Goal: Task Accomplishment & Management: Use online tool/utility

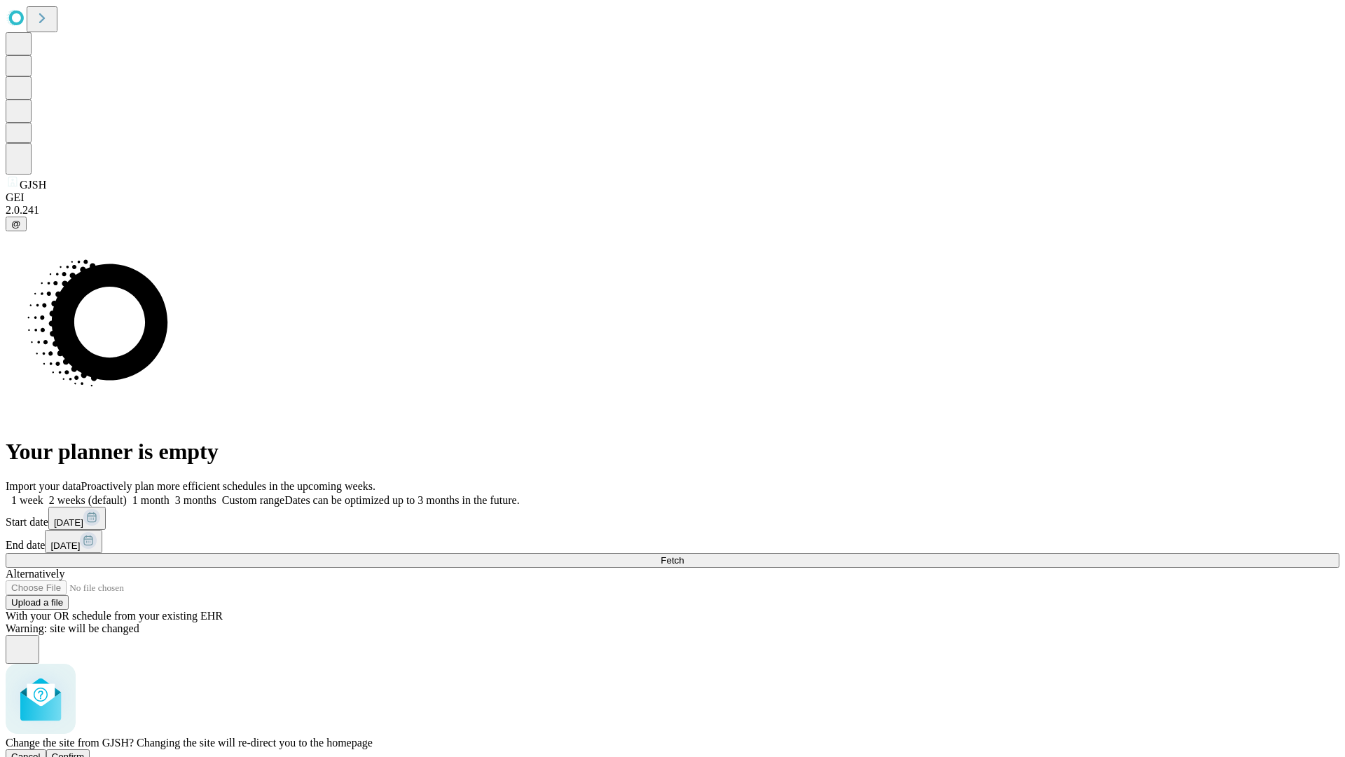
click at [85, 751] on span "Confirm" at bounding box center [68, 756] width 33 height 11
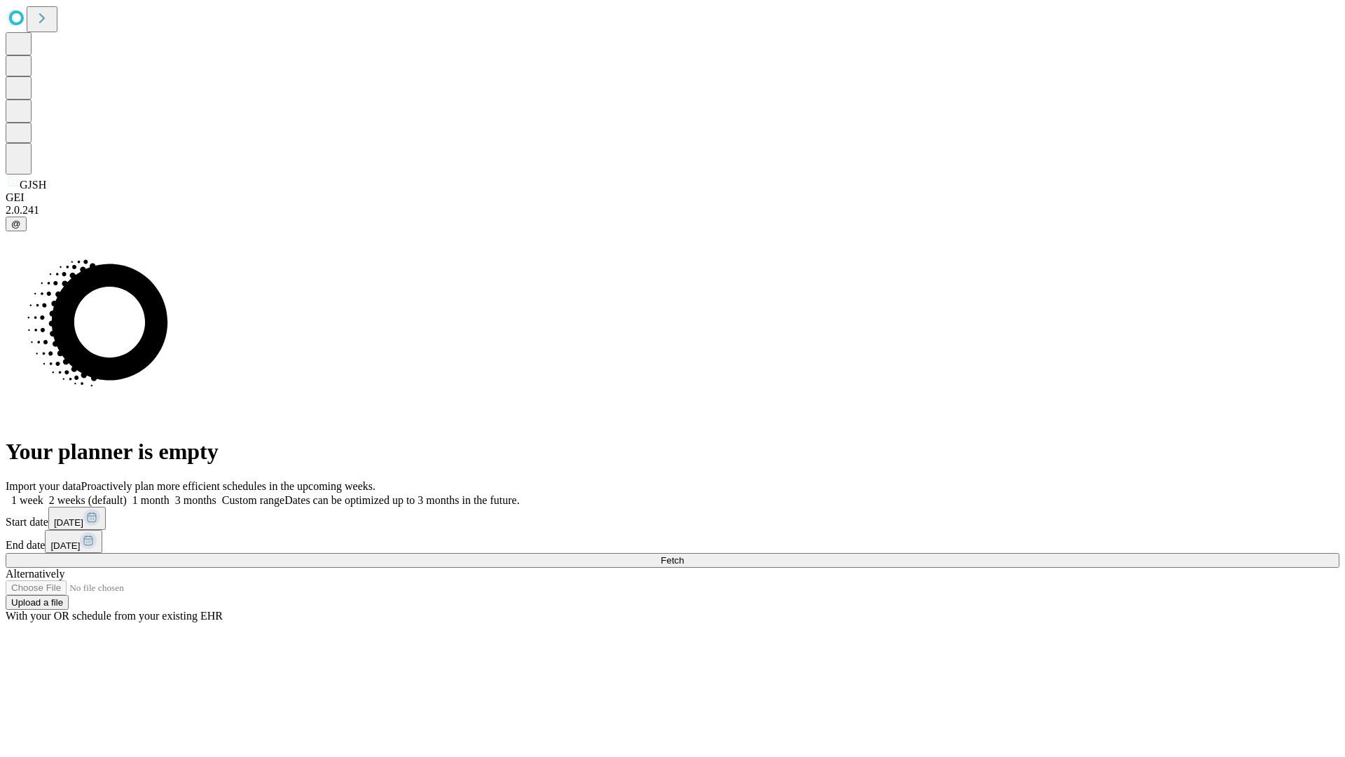
click at [127, 494] on label "2 weeks (default)" at bounding box center [84, 500] width 83 height 12
click at [684, 555] on span "Fetch" at bounding box center [672, 560] width 23 height 11
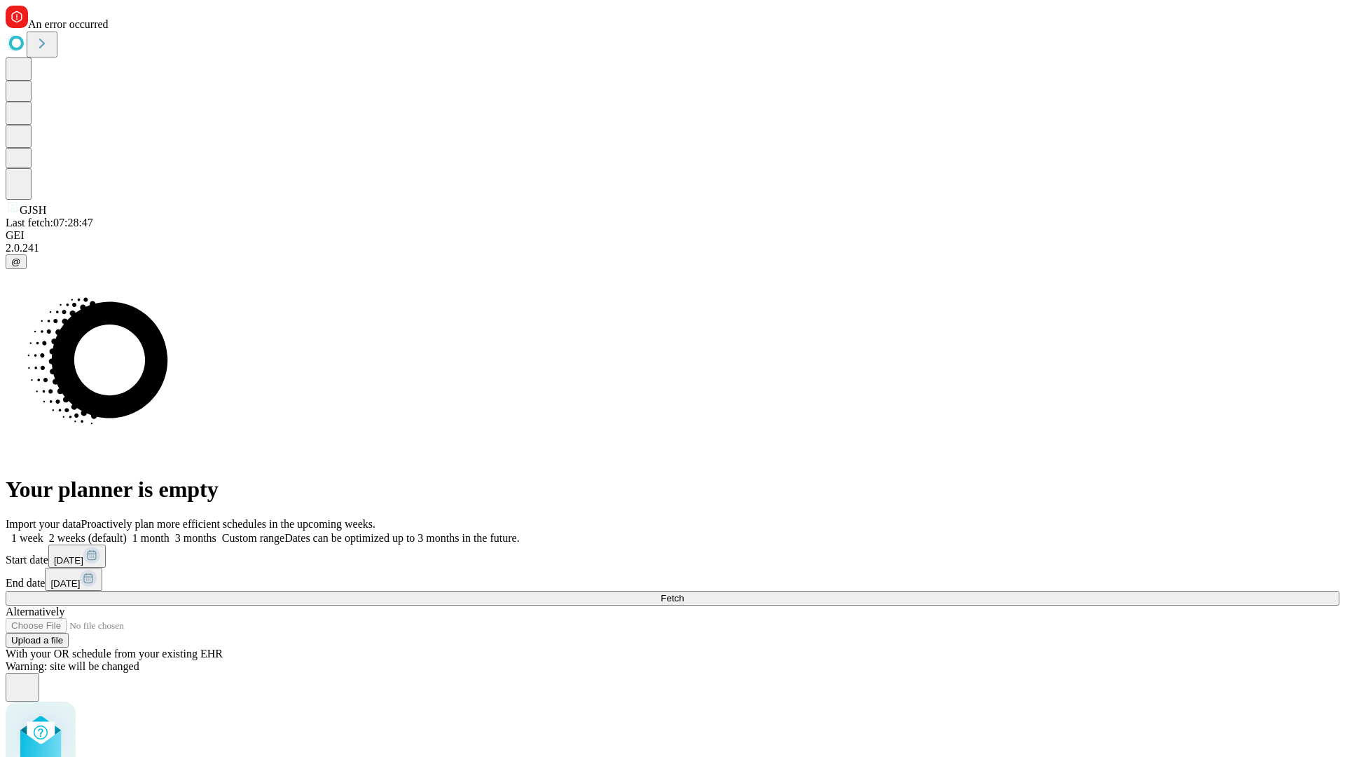
click at [127, 532] on label "2 weeks (default)" at bounding box center [84, 538] width 83 height 12
click at [684, 593] on span "Fetch" at bounding box center [672, 598] width 23 height 11
click at [127, 532] on label "2 weeks (default)" at bounding box center [84, 538] width 83 height 12
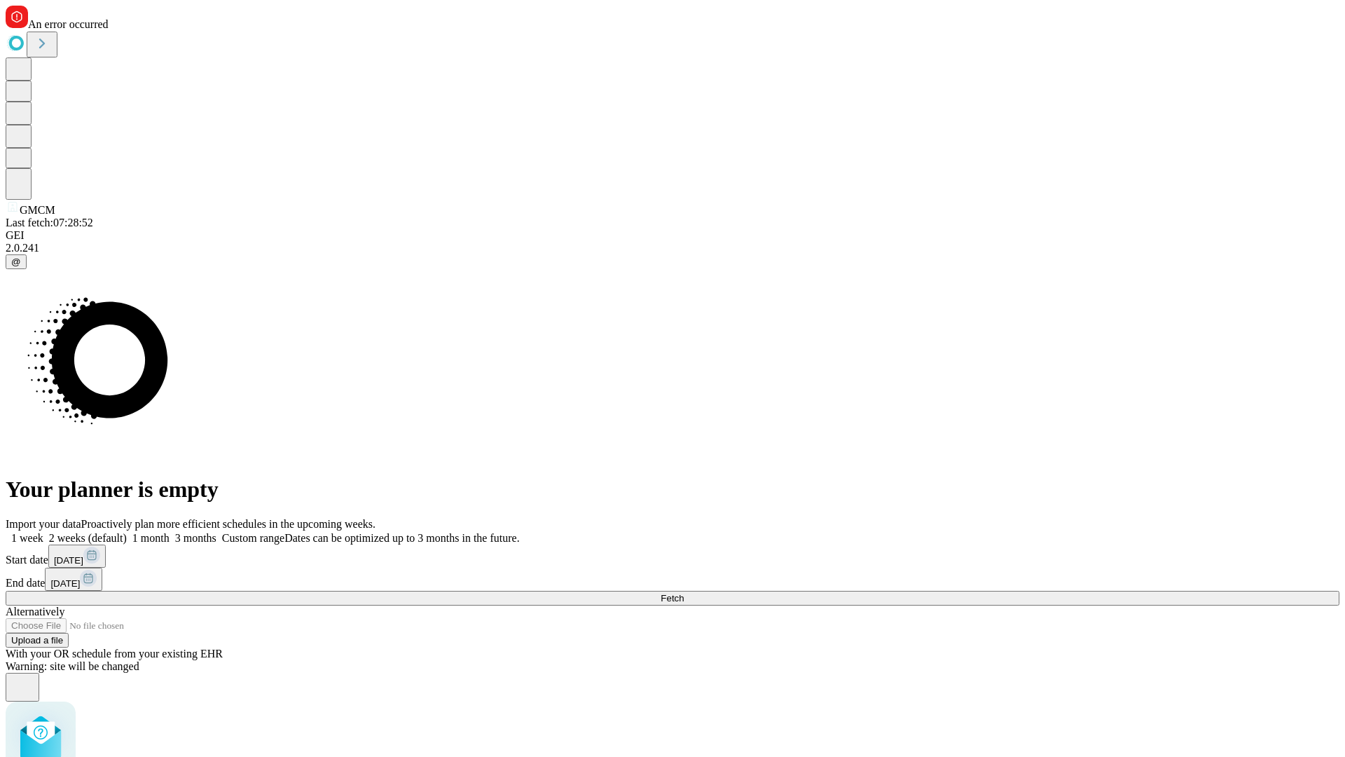
click at [684, 593] on span "Fetch" at bounding box center [672, 598] width 23 height 11
click at [127, 532] on label "2 weeks (default)" at bounding box center [84, 538] width 83 height 12
click at [684, 593] on span "Fetch" at bounding box center [672, 598] width 23 height 11
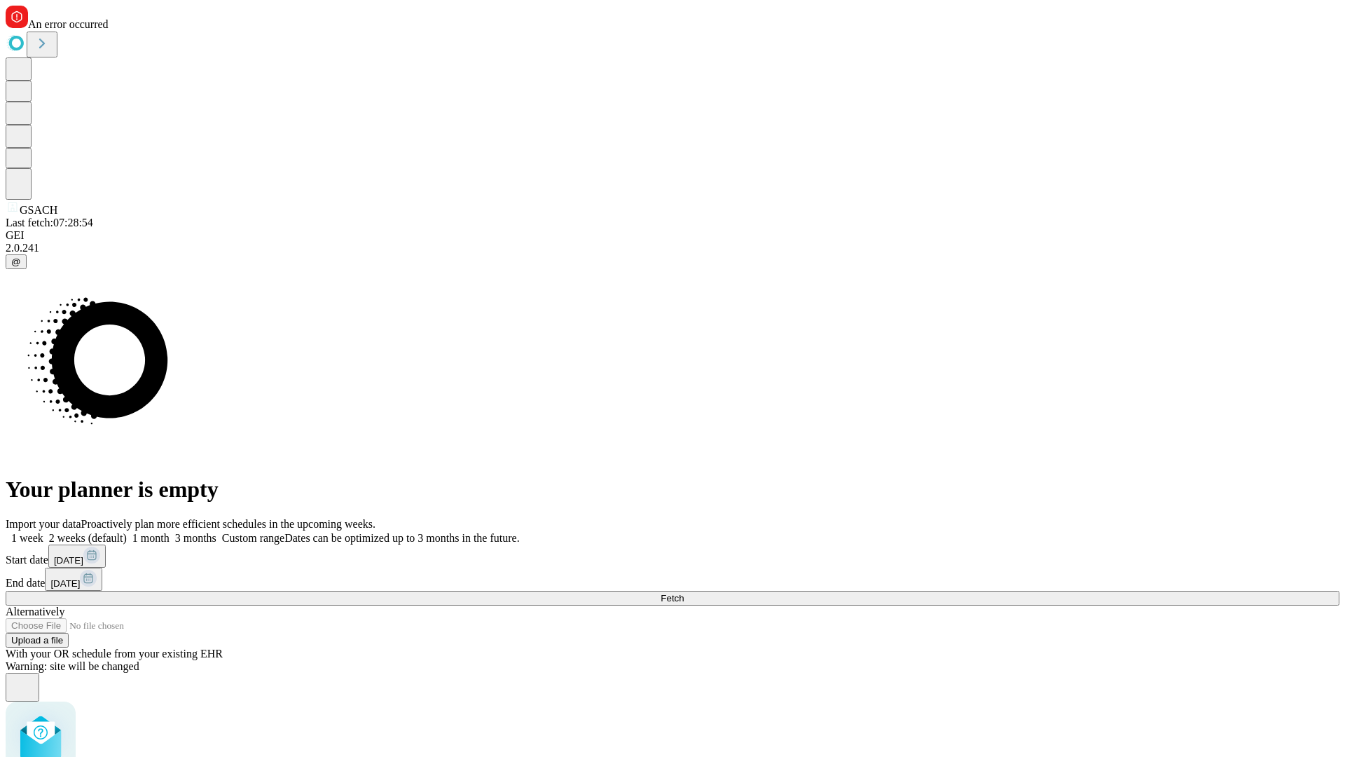
click at [127, 532] on label "2 weeks (default)" at bounding box center [84, 538] width 83 height 12
click at [684, 593] on span "Fetch" at bounding box center [672, 598] width 23 height 11
click at [127, 532] on label "2 weeks (default)" at bounding box center [84, 538] width 83 height 12
click at [684, 593] on span "Fetch" at bounding box center [672, 598] width 23 height 11
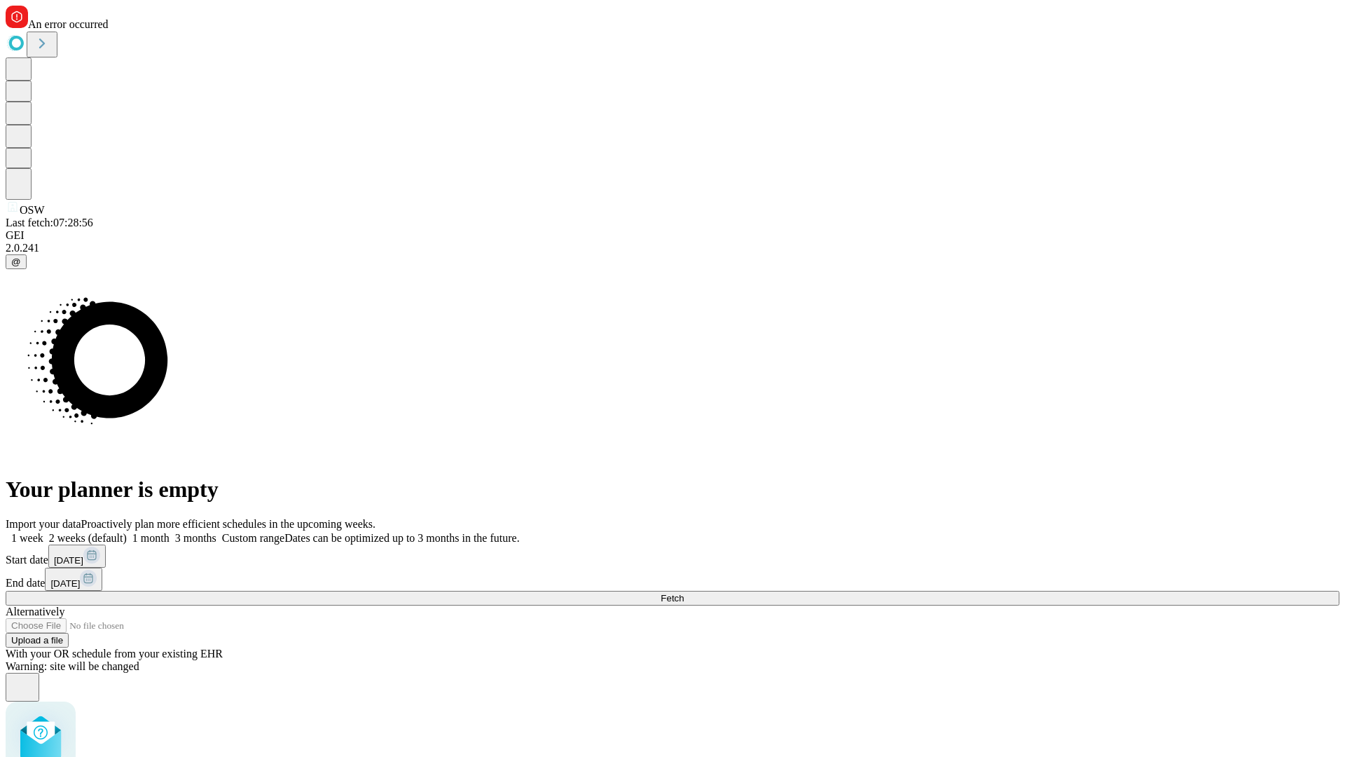
click at [127, 532] on label "2 weeks (default)" at bounding box center [84, 538] width 83 height 12
click at [684, 593] on span "Fetch" at bounding box center [672, 598] width 23 height 11
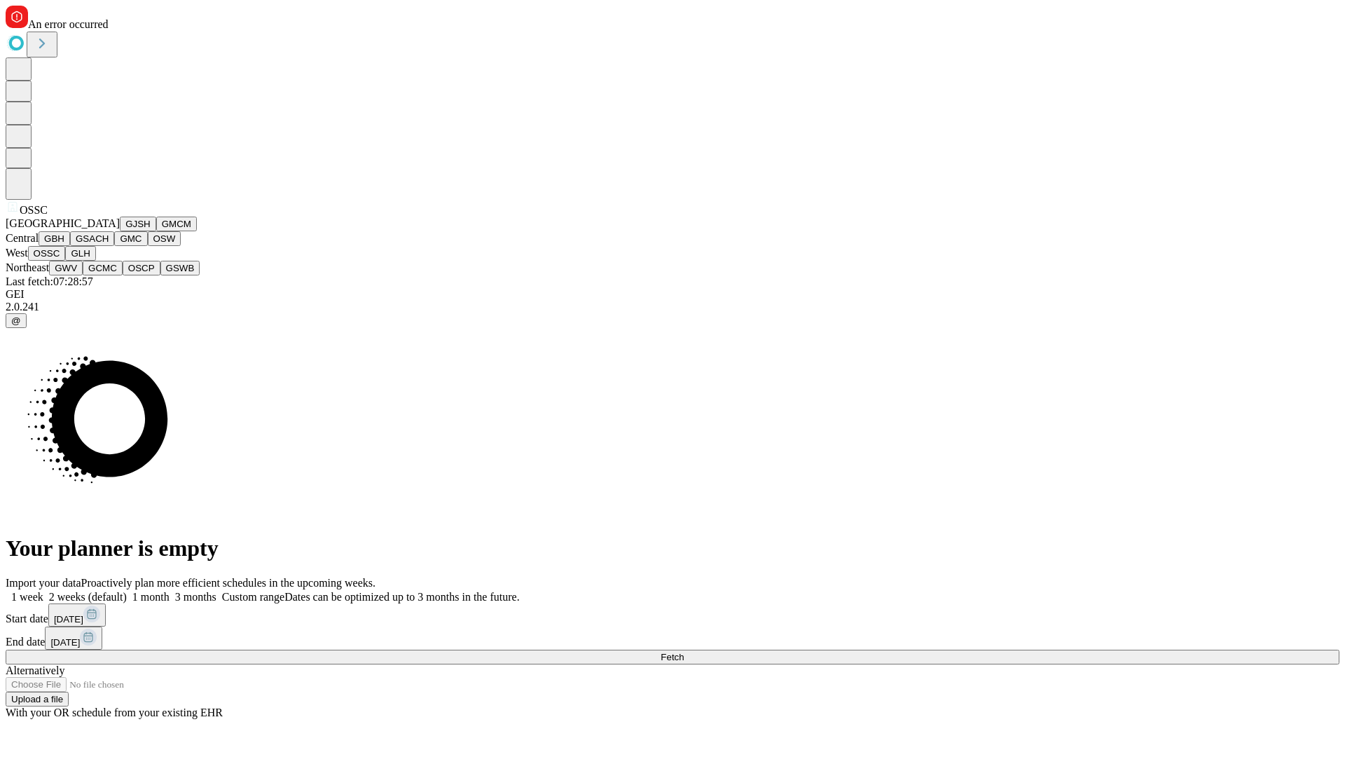
click at [95, 261] on button "GLH" at bounding box center [80, 253] width 30 height 15
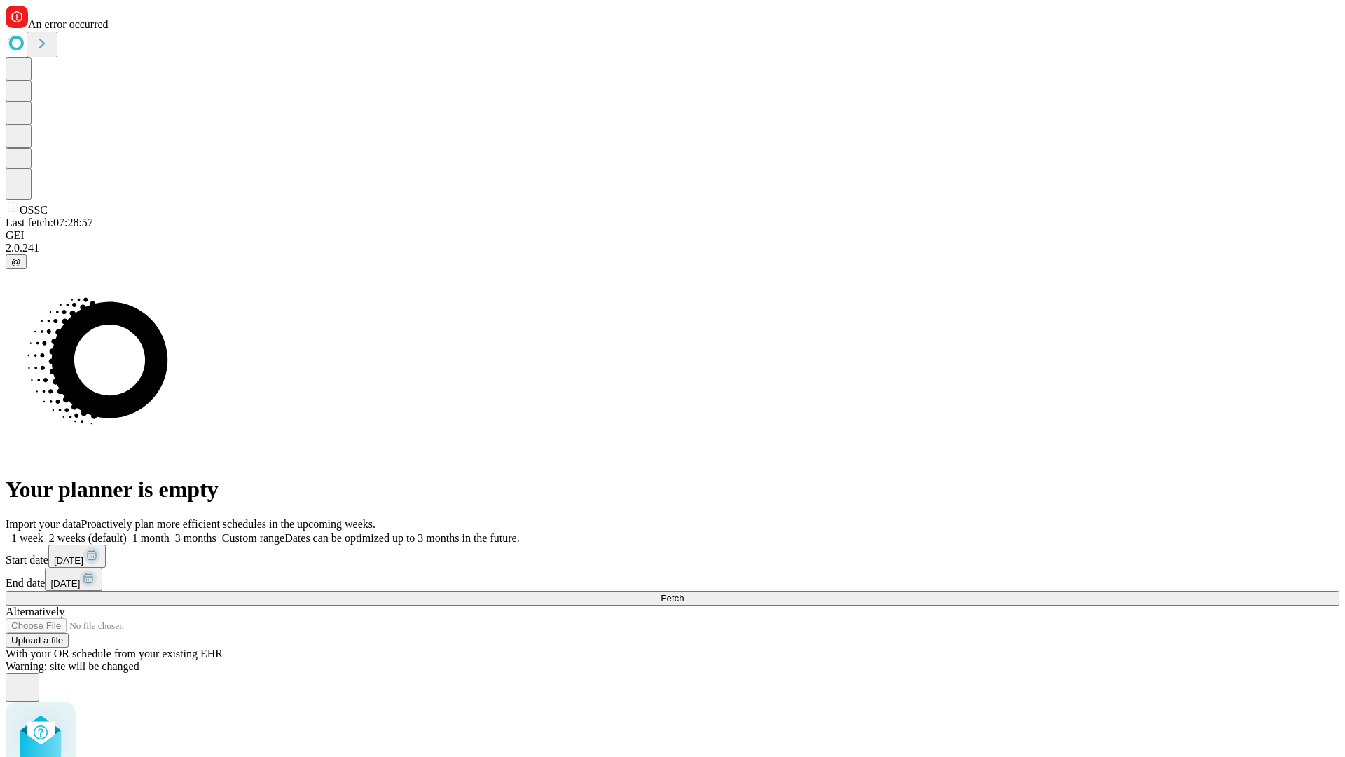
click at [127, 532] on label "2 weeks (default)" at bounding box center [84, 538] width 83 height 12
click at [684, 593] on span "Fetch" at bounding box center [672, 598] width 23 height 11
click at [127, 532] on label "2 weeks (default)" at bounding box center [84, 538] width 83 height 12
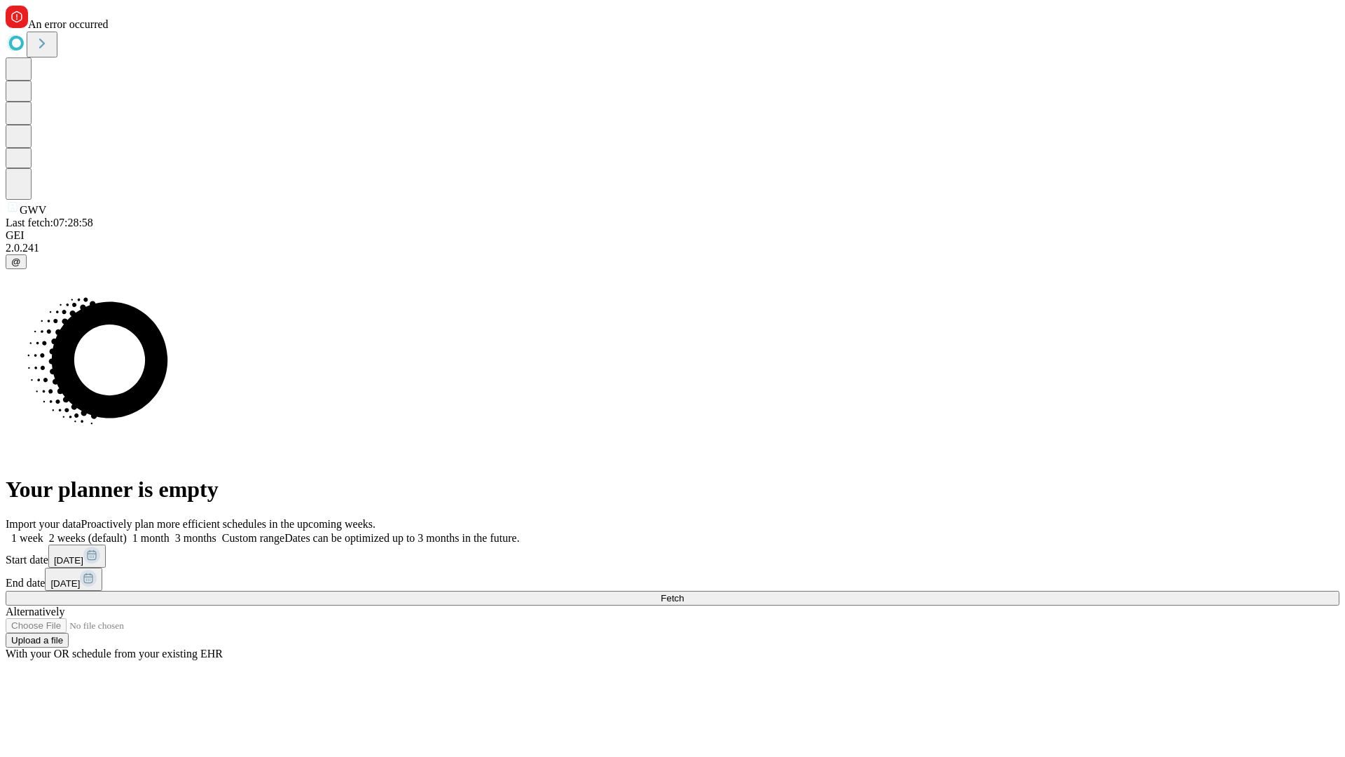
click at [684, 593] on span "Fetch" at bounding box center [672, 598] width 23 height 11
click at [127, 532] on label "2 weeks (default)" at bounding box center [84, 538] width 83 height 12
click at [684, 593] on span "Fetch" at bounding box center [672, 598] width 23 height 11
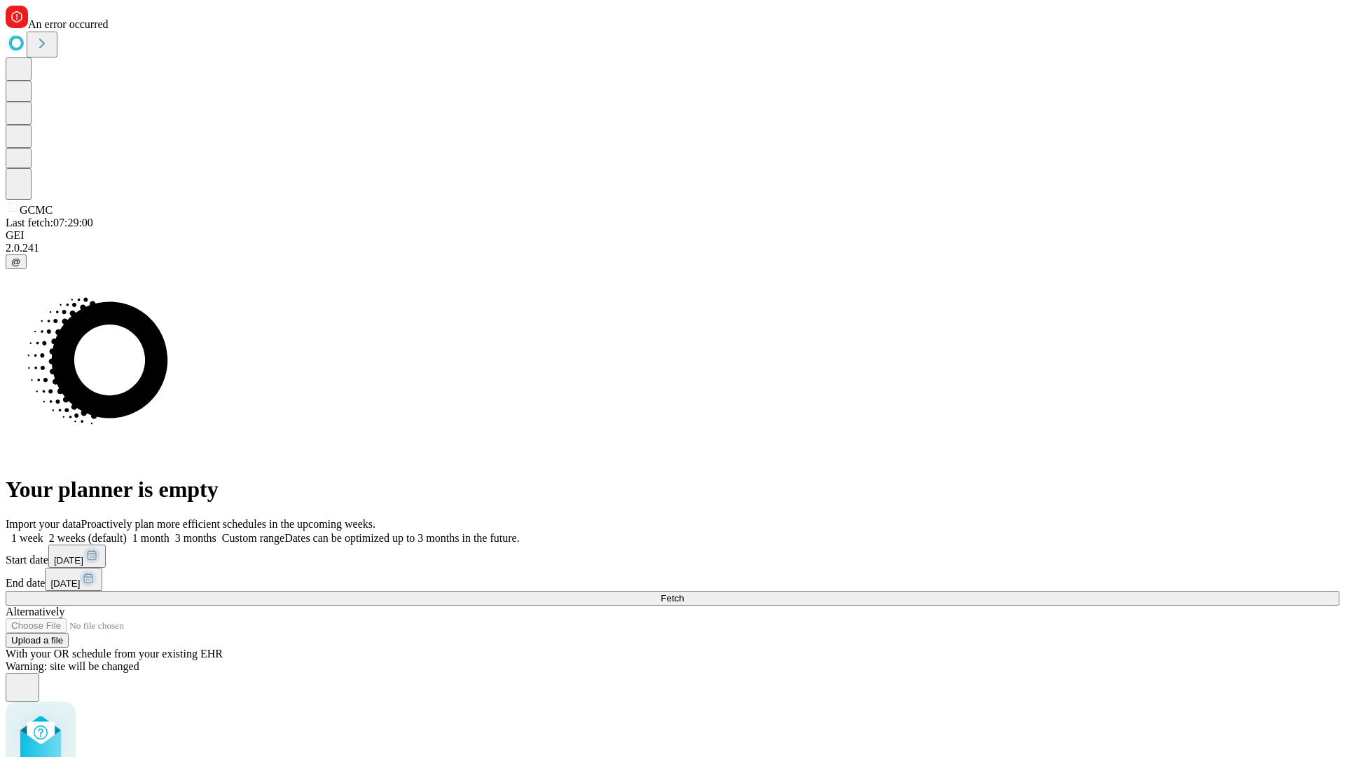
click at [127, 532] on label "2 weeks (default)" at bounding box center [84, 538] width 83 height 12
click at [684, 593] on span "Fetch" at bounding box center [672, 598] width 23 height 11
click at [127, 532] on label "2 weeks (default)" at bounding box center [84, 538] width 83 height 12
click at [684, 593] on span "Fetch" at bounding box center [672, 598] width 23 height 11
